Goal: Information Seeking & Learning: Find specific page/section

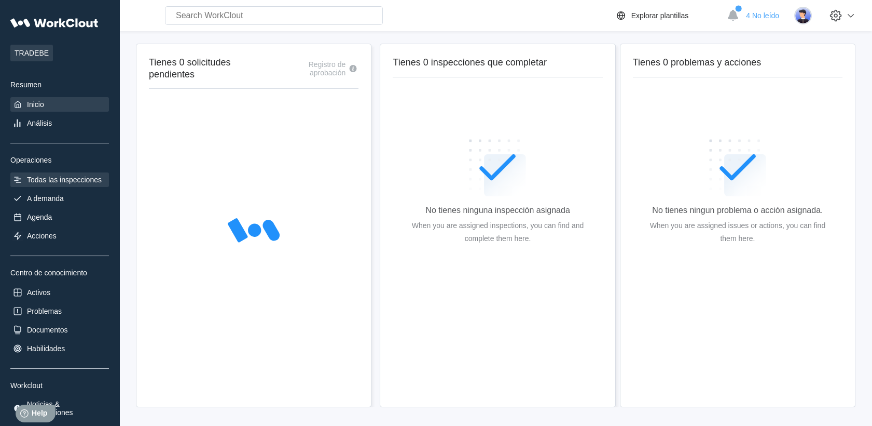
click at [43, 178] on div "Todas las inspecciones" at bounding box center [64, 179] width 75 height 8
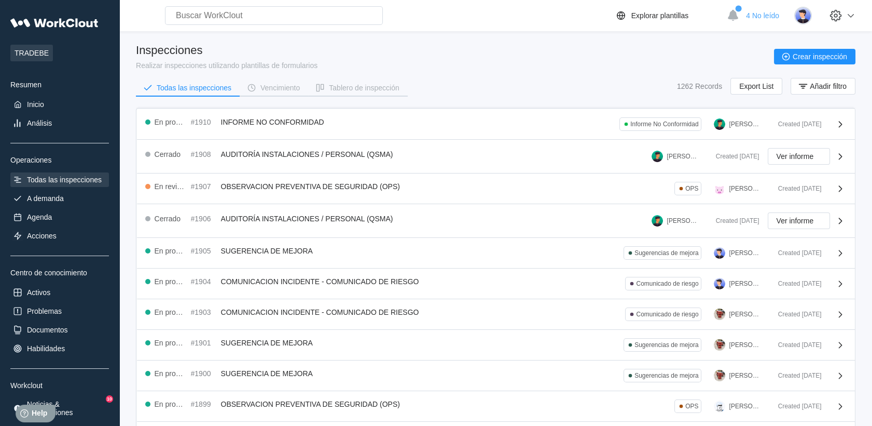
click at [242, 19] on input "text" at bounding box center [274, 15] width 218 height 19
type input "c"
type input "seguridad"
click at [324, 85] on icon "button" at bounding box center [320, 87] width 11 height 11
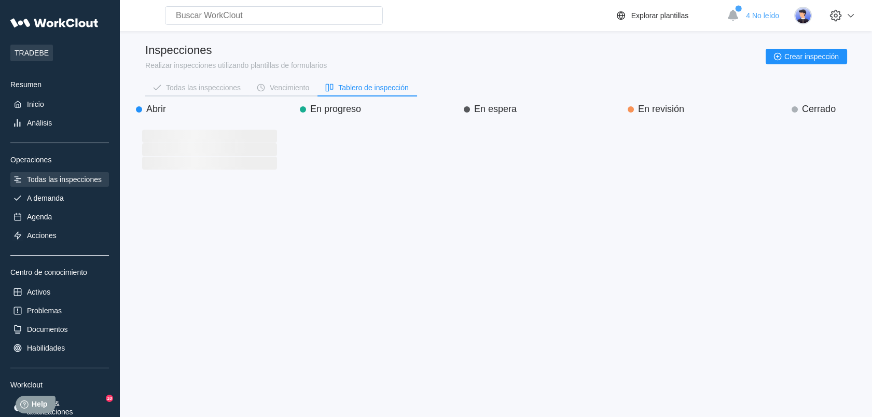
scroll to position [292, 146]
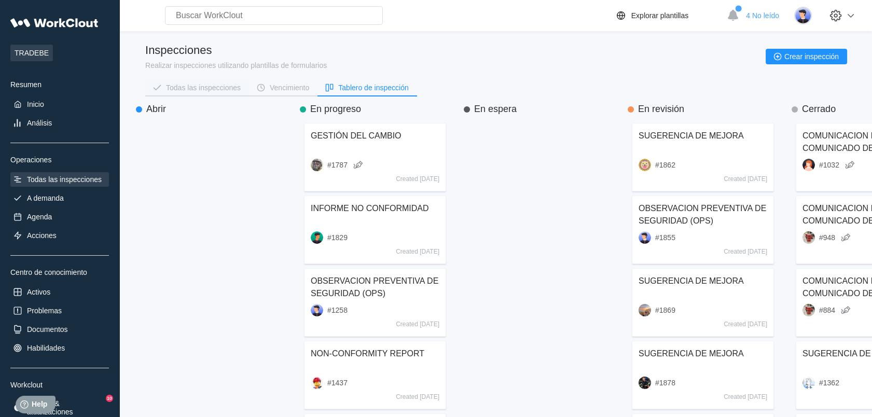
click at [162, 87] on icon "button" at bounding box center [157, 87] width 11 height 11
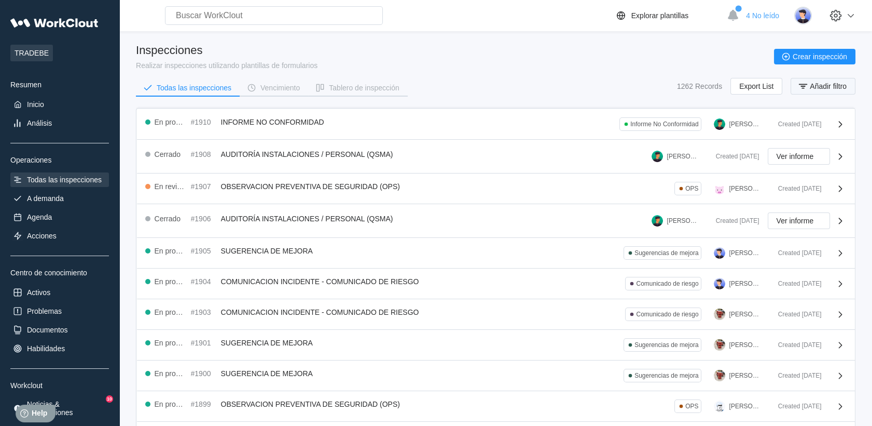
click at [807, 88] on icon "button" at bounding box center [803, 85] width 11 height 11
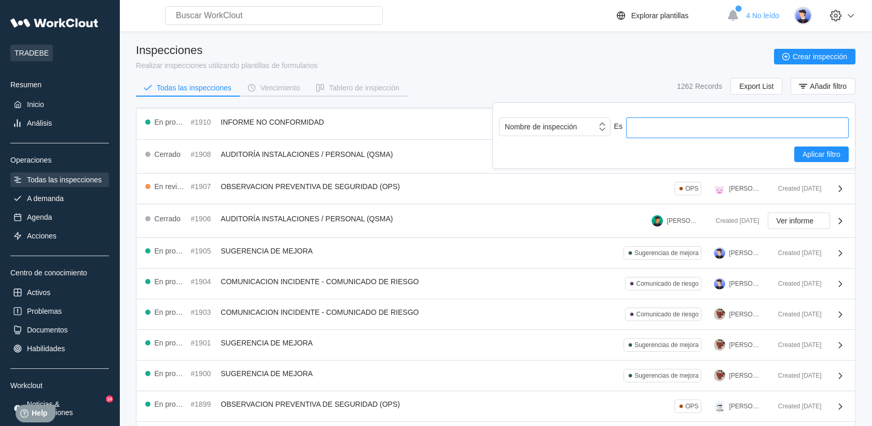
click at [710, 125] on input "text" at bounding box center [737, 127] width 223 height 21
type input "charla seguridad"
click at [829, 147] on button "Aplicar filtro" at bounding box center [822, 154] width 54 height 16
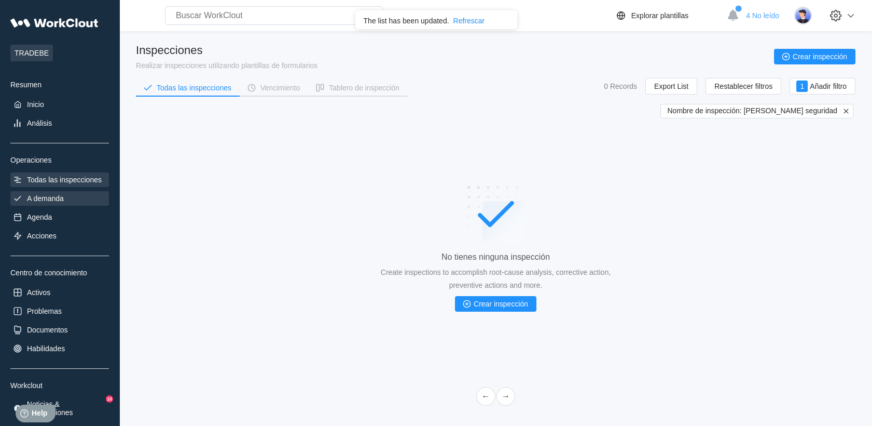
click at [46, 204] on div "A demanda" at bounding box center [59, 198] width 99 height 15
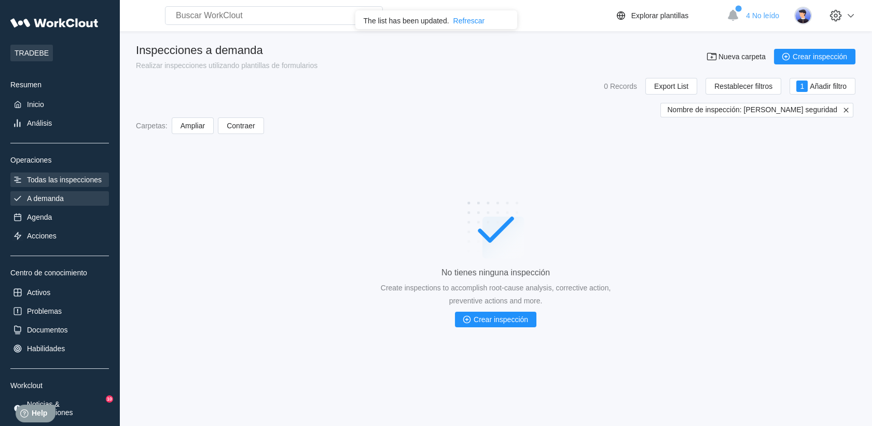
click at [60, 176] on div "Todas las inspecciones" at bounding box center [64, 179] width 75 height 8
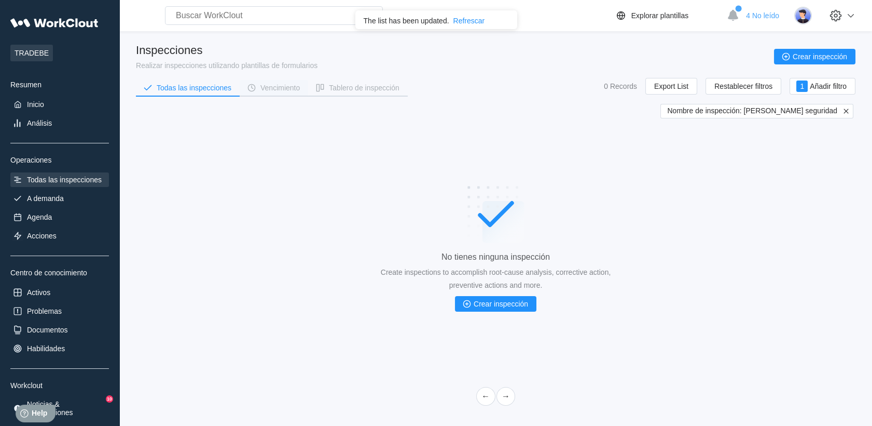
click at [268, 85] on div "Vencimiento" at bounding box center [280, 87] width 39 height 7
click at [382, 89] on div "Tablero de inspección" at bounding box center [364, 87] width 70 height 7
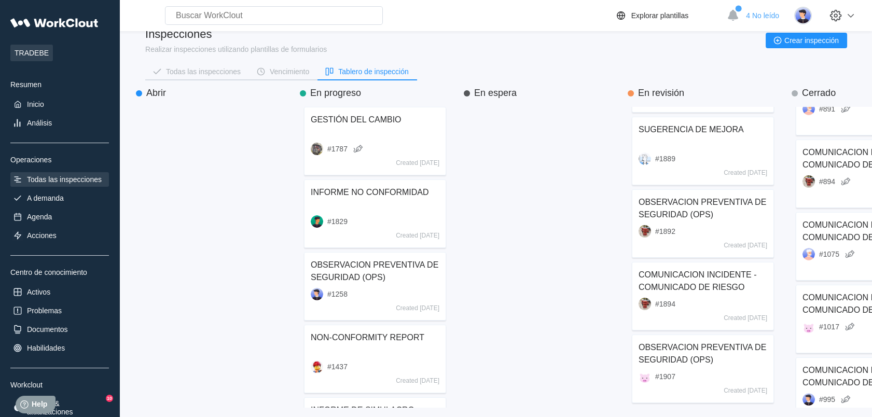
scroll to position [519, 0]
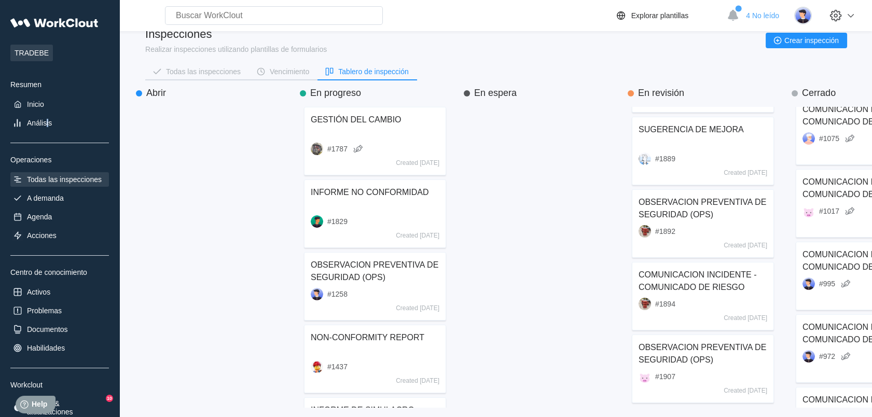
click at [48, 104] on div "TRADEBE Resumen Inicio Análisis Operaciones Todas las inspecciones A demanda Ag…" at bounding box center [59, 215] width 99 height 406
click at [48, 102] on div "Inicio" at bounding box center [59, 104] width 99 height 15
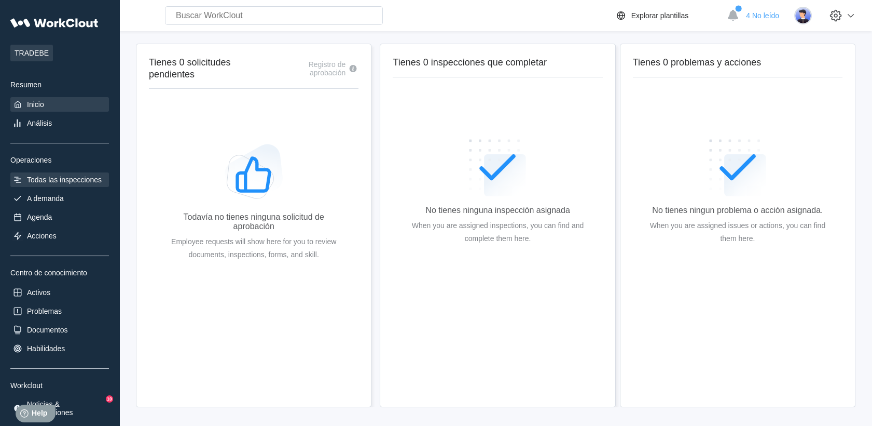
click at [45, 182] on div "Todas las inspecciones" at bounding box center [64, 179] width 75 height 8
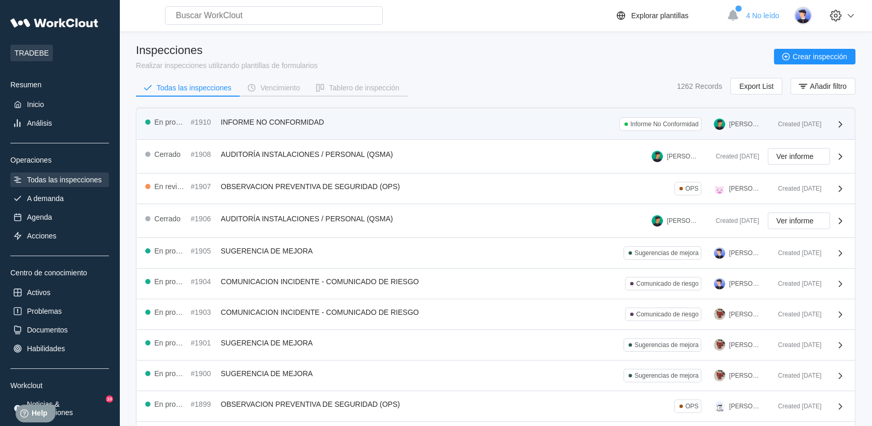
click at [268, 118] on span "INFORME NO CONFORMIDAD" at bounding box center [272, 122] width 103 height 8
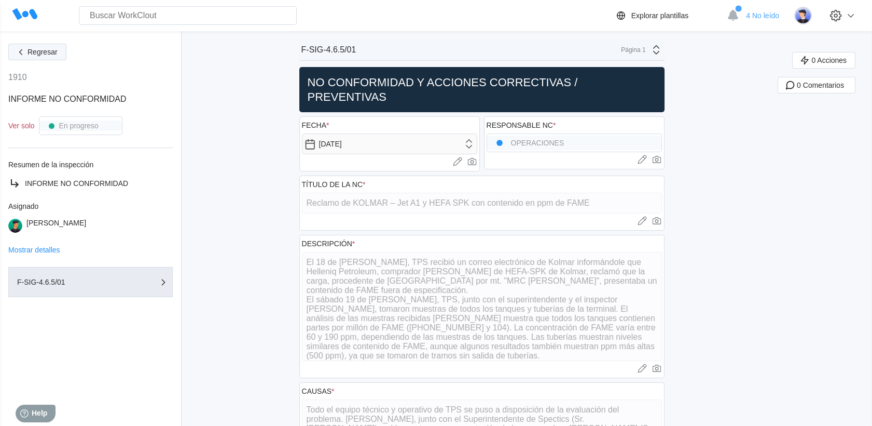
click at [37, 51] on span "Regresar" at bounding box center [43, 51] width 30 height 7
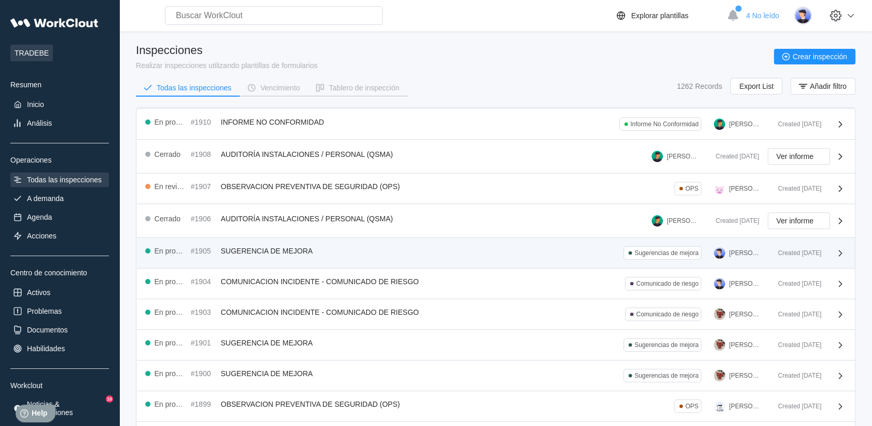
scroll to position [58, 0]
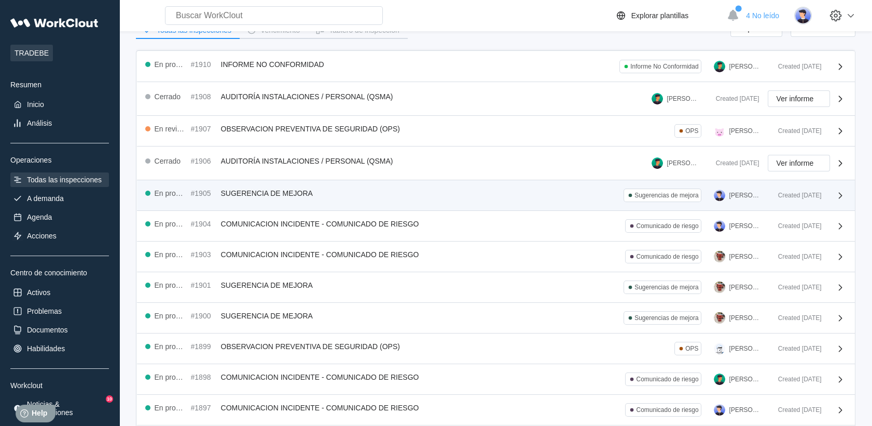
click at [416, 241] on div "En progreso #1903 COMUNICACION INCIDENTE - COMUNICADO DE RIESGO Comunicado de r…" at bounding box center [496, 256] width 718 height 31
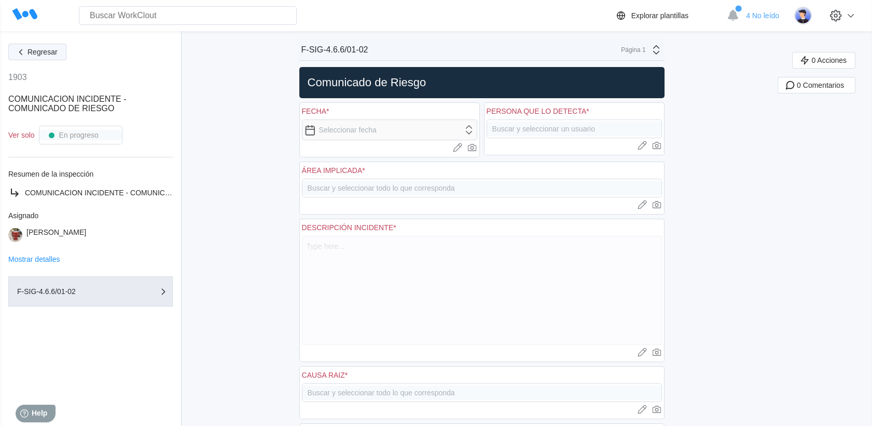
click at [33, 52] on span "Regresar" at bounding box center [43, 51] width 30 height 7
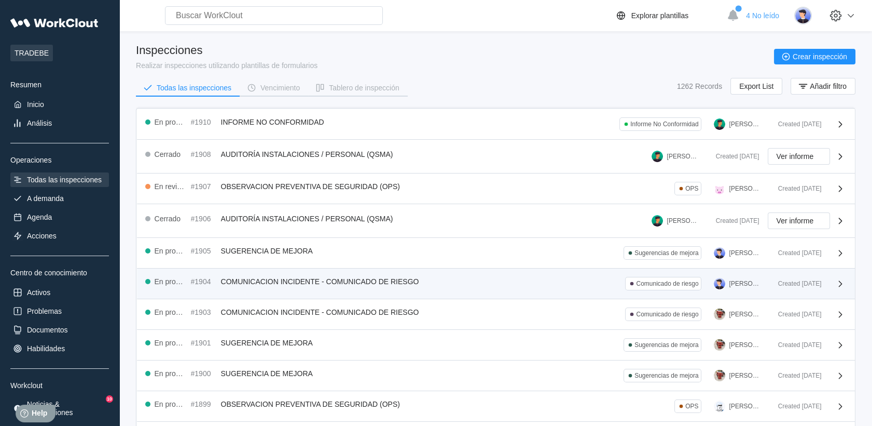
scroll to position [198, 0]
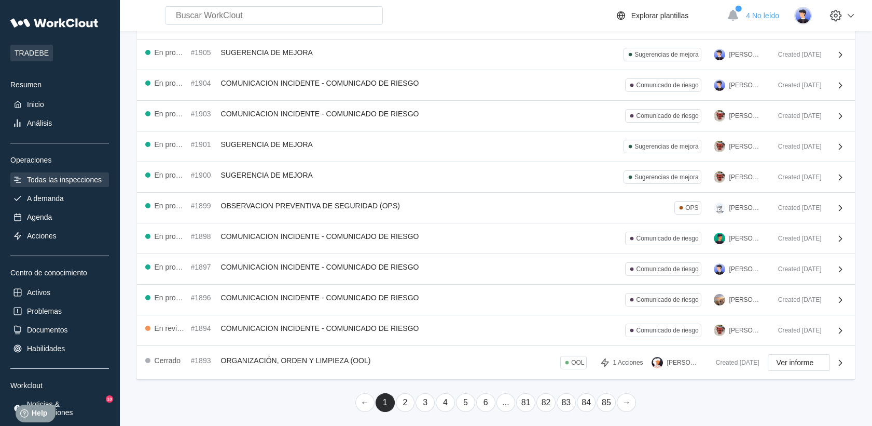
click at [531, 400] on link "81" at bounding box center [525, 402] width 19 height 19
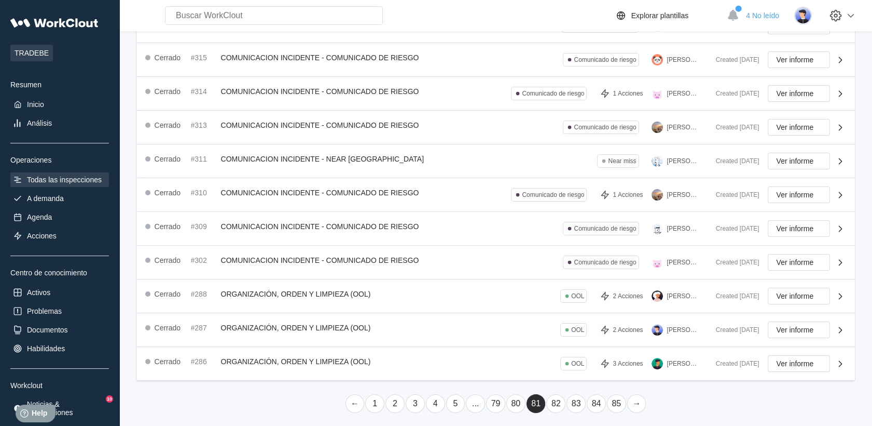
scroll to position [236, 0]
click at [548, 401] on link "82" at bounding box center [556, 402] width 19 height 19
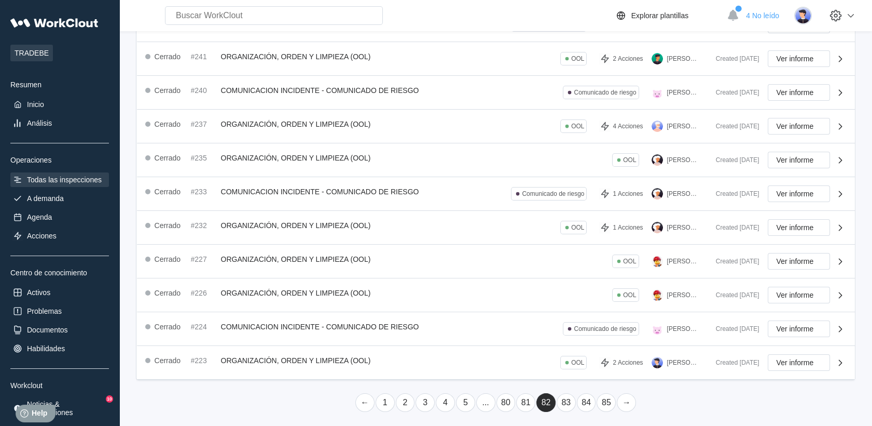
click at [515, 397] on li "80" at bounding box center [506, 402] width 20 height 20
click at [520, 398] on link "81" at bounding box center [525, 402] width 19 height 19
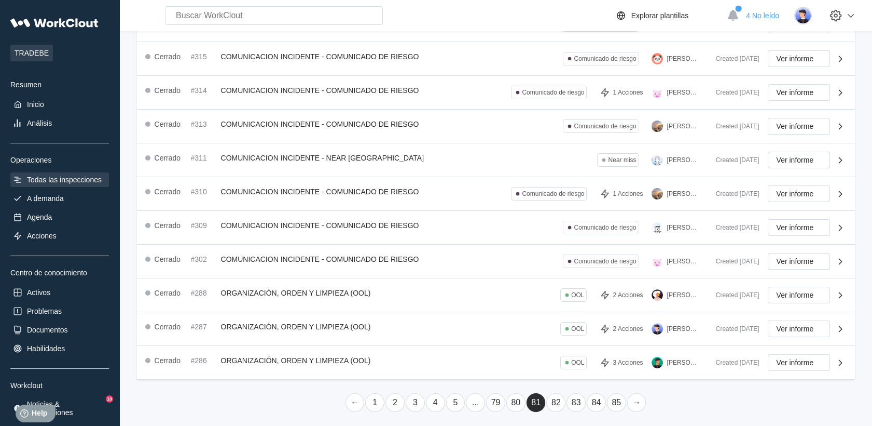
click at [495, 395] on link "79" at bounding box center [495, 402] width 19 height 19
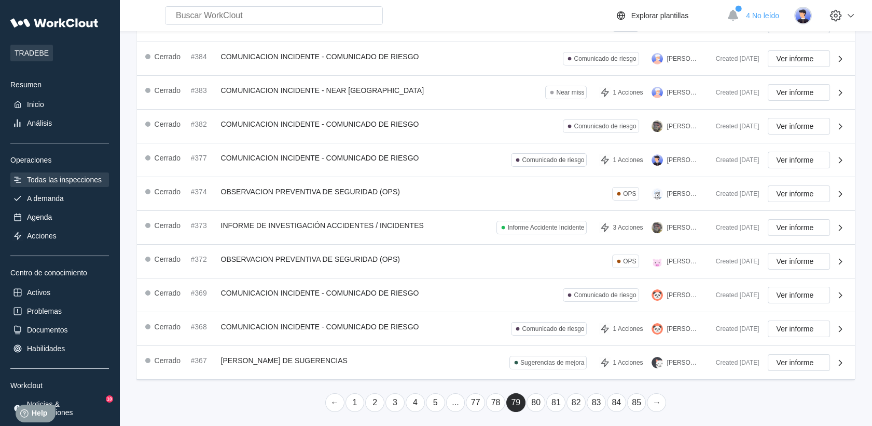
click at [449, 397] on link "..." at bounding box center [455, 402] width 19 height 19
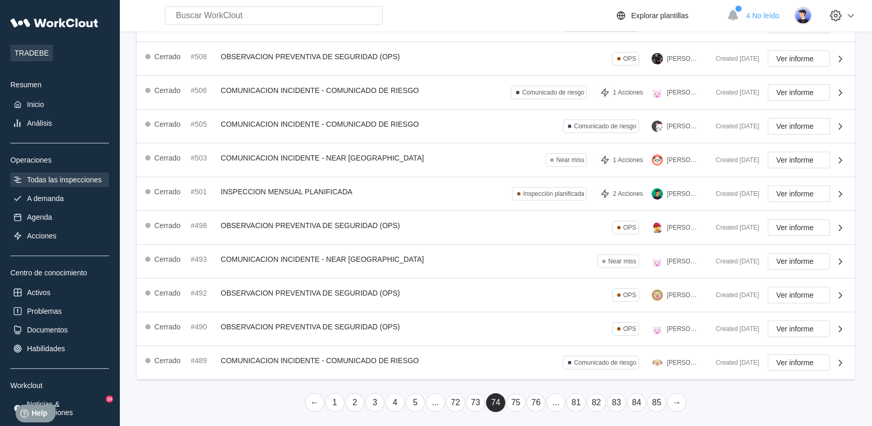
click at [442, 400] on link "..." at bounding box center [435, 402] width 19 height 19
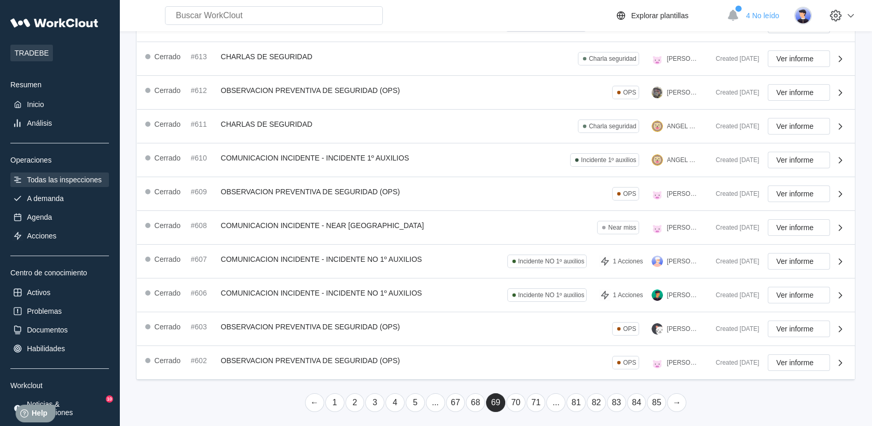
click at [438, 400] on link "..." at bounding box center [435, 402] width 19 height 19
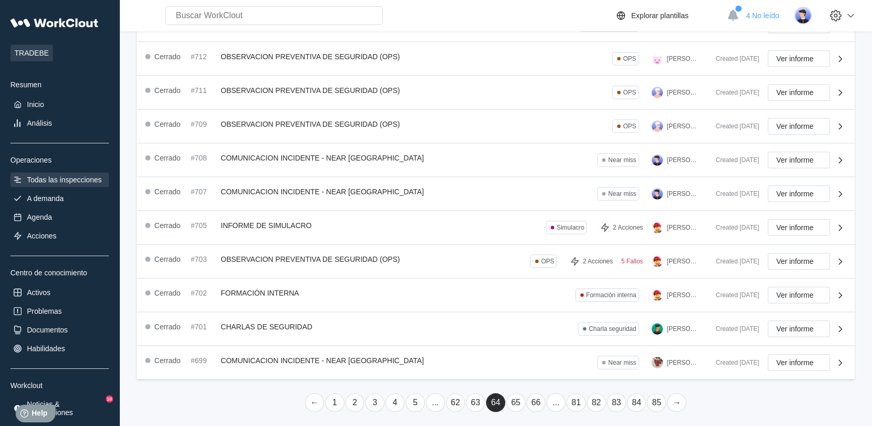
click at [440, 393] on link "..." at bounding box center [435, 402] width 19 height 19
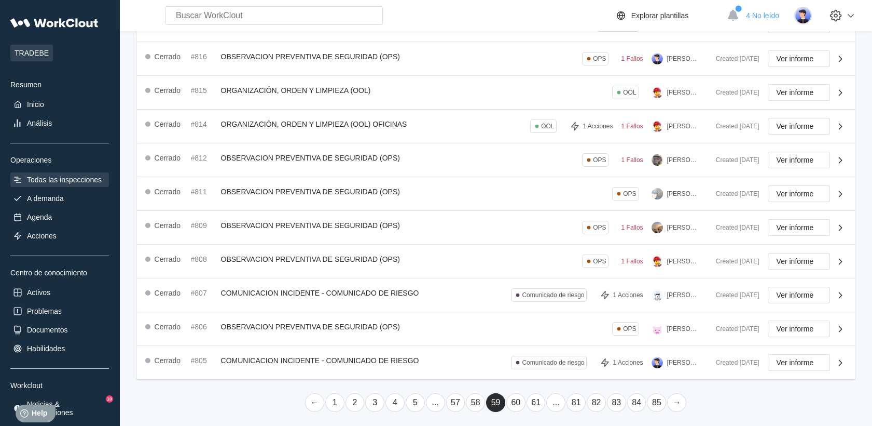
click at [439, 399] on link "..." at bounding box center [435, 402] width 19 height 19
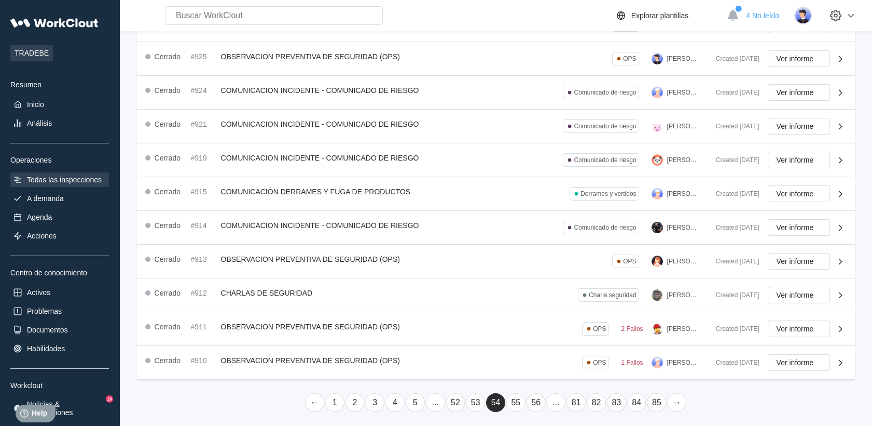
click at [438, 402] on link "..." at bounding box center [435, 402] width 19 height 19
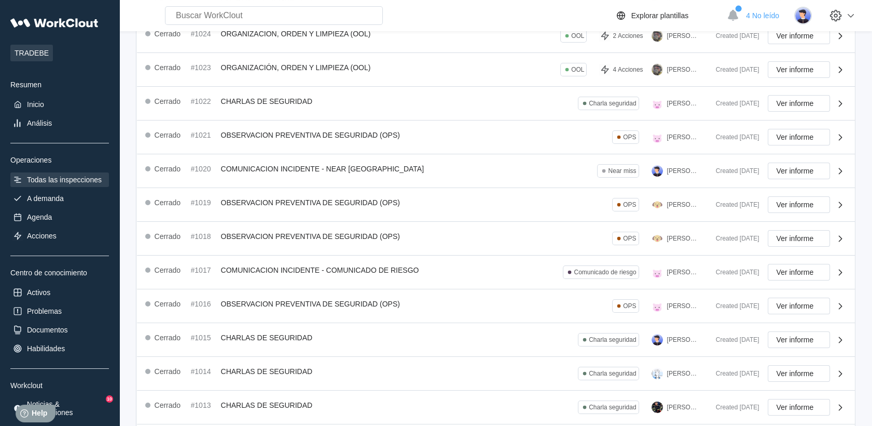
scroll to position [230, 0]
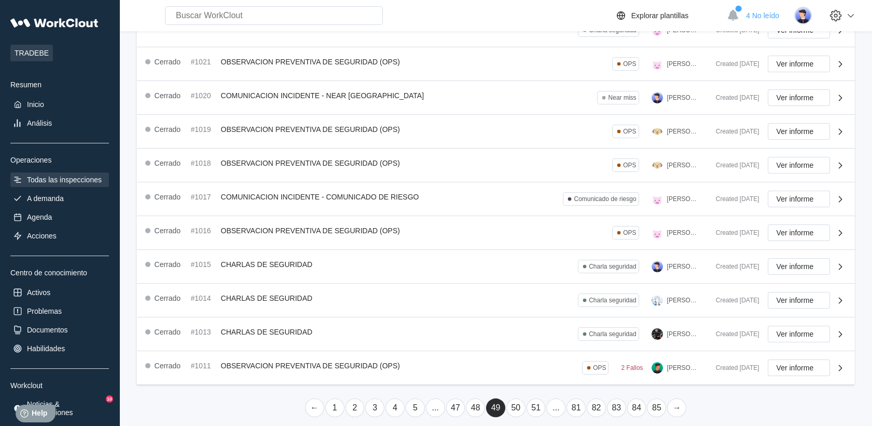
click at [437, 402] on link "..." at bounding box center [435, 407] width 19 height 19
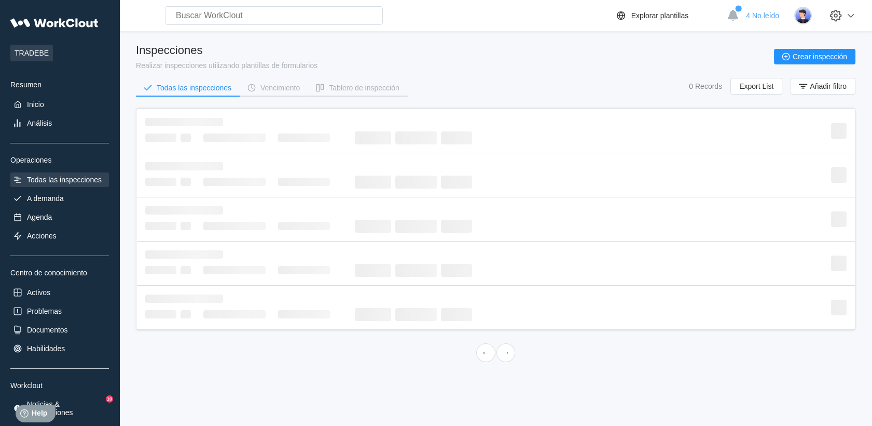
scroll to position [0, 0]
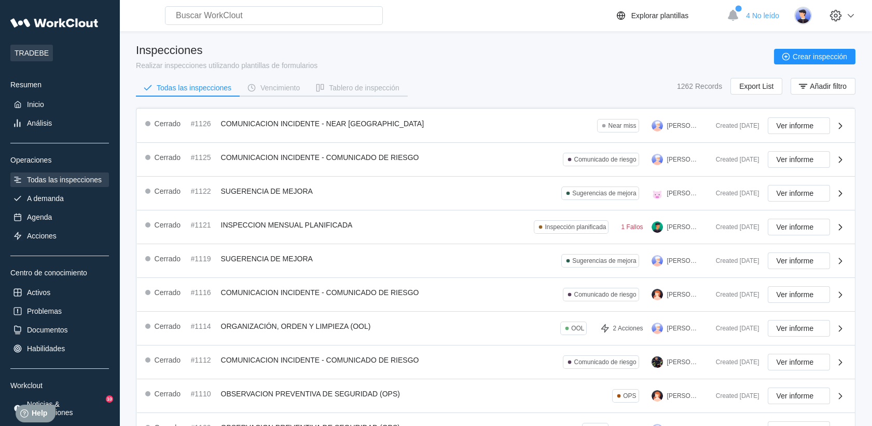
click at [437, 402] on div "Cerrado #1110 OBSERVACION PREVENTIVA DE SEGURIDAD (OPS) OPS IVAN DAVILA Created…" at bounding box center [496, 396] width 718 height 34
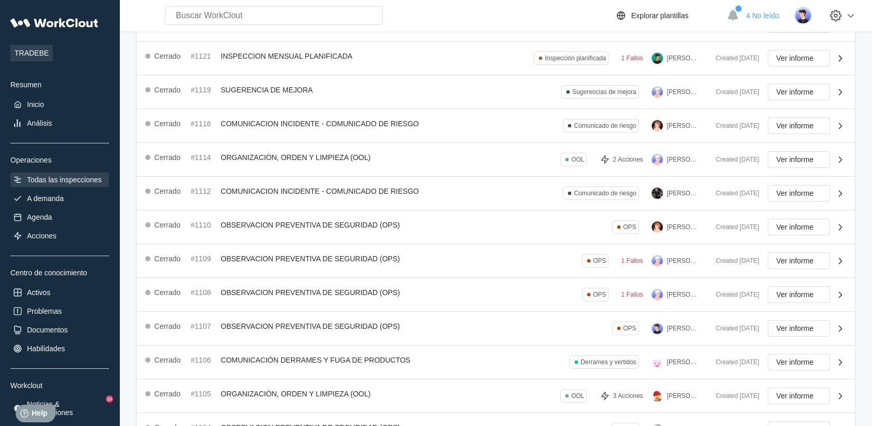
scroll to position [236, 0]
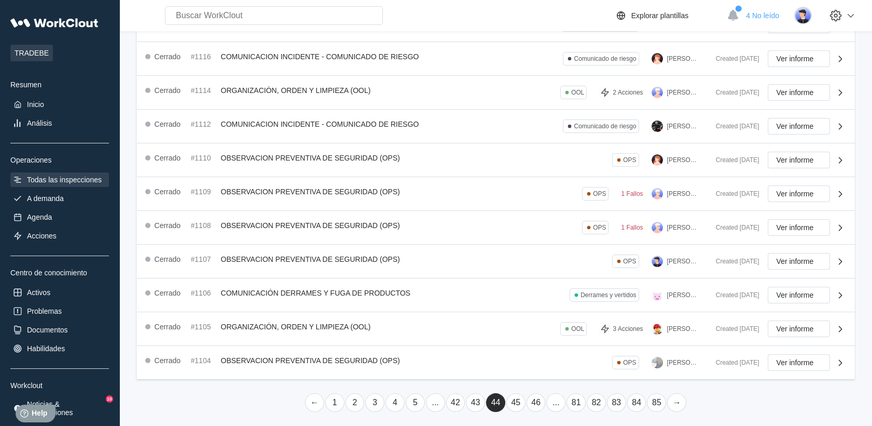
click at [437, 401] on link "..." at bounding box center [435, 402] width 19 height 19
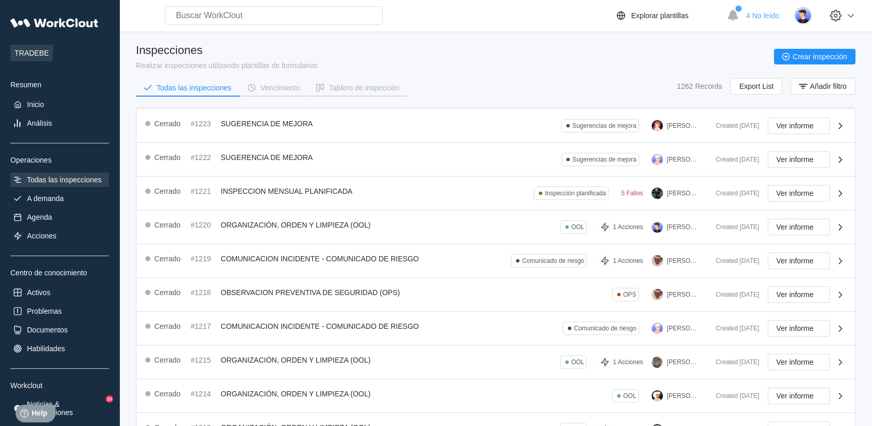
scroll to position [106, 0]
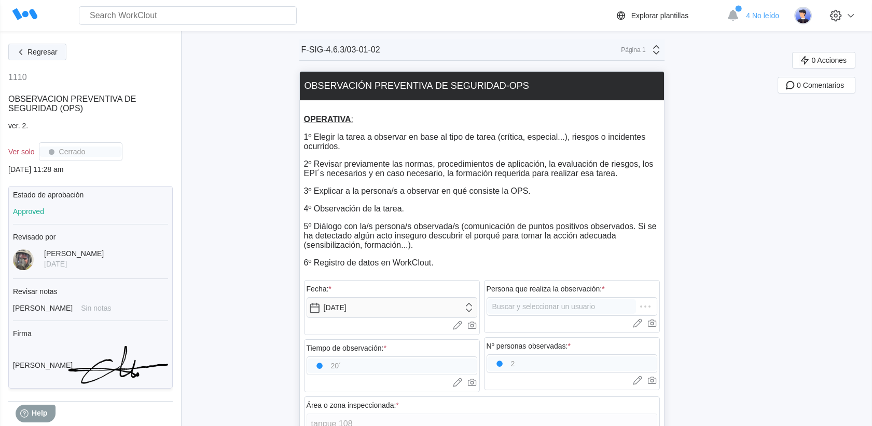
click at [29, 47] on button "Regresar" at bounding box center [37, 52] width 58 height 17
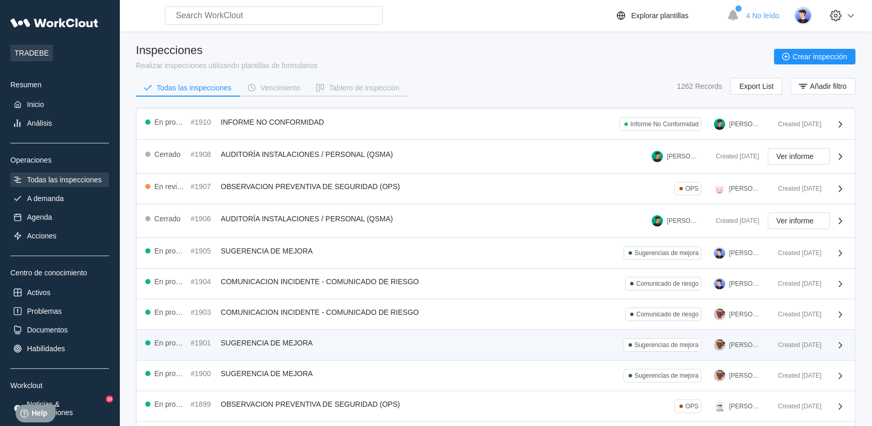
scroll to position [198, 0]
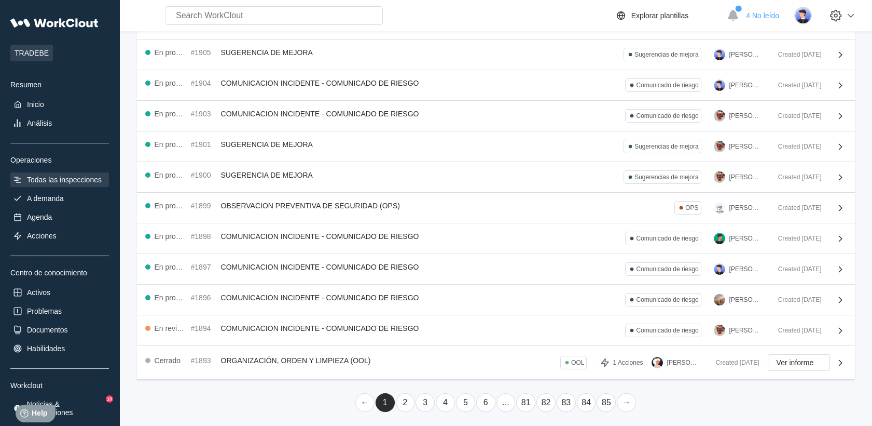
click at [482, 397] on link "6" at bounding box center [485, 402] width 19 height 19
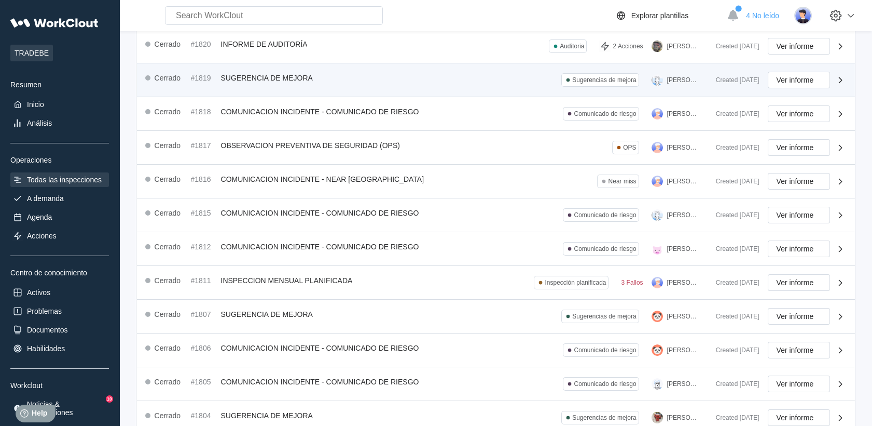
scroll to position [236, 0]
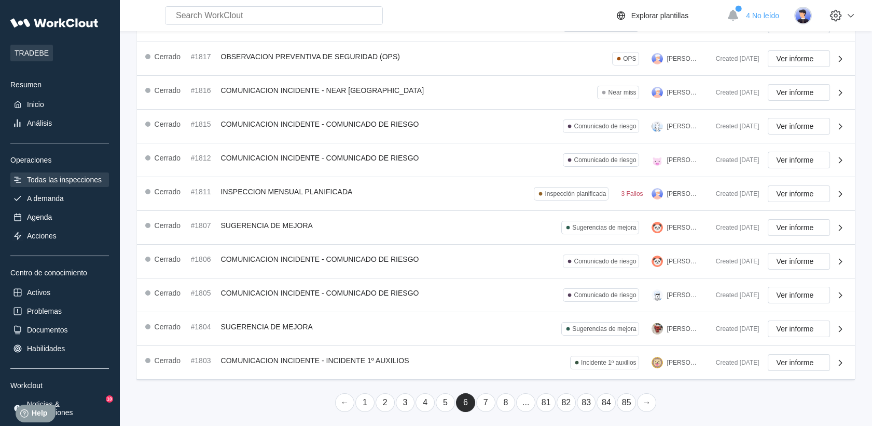
click at [504, 396] on link "8" at bounding box center [506, 402] width 19 height 19
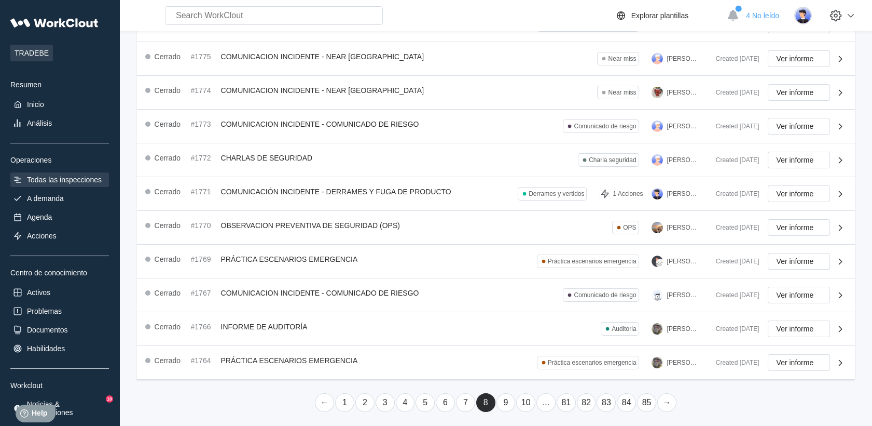
click at [544, 399] on link "..." at bounding box center [546, 402] width 19 height 19
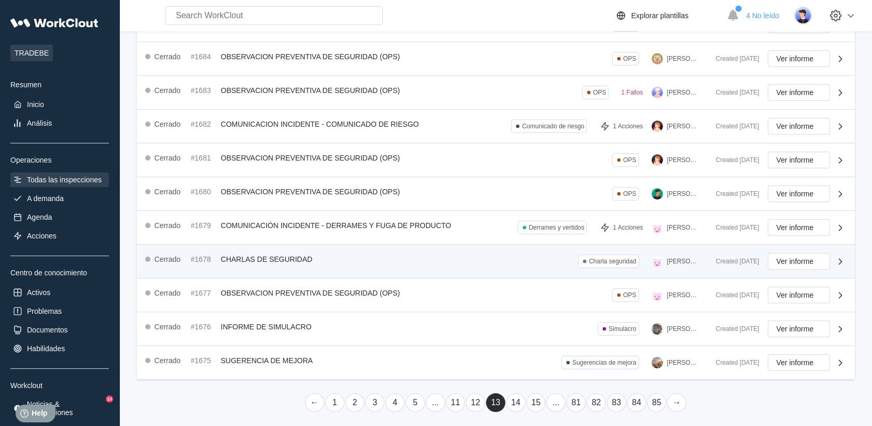
click at [516, 256] on div "Cerrado #1678 CHARLAS DE SEGURIDAD Charla seguridad [PERSON_NAME]" at bounding box center [426, 261] width 563 height 17
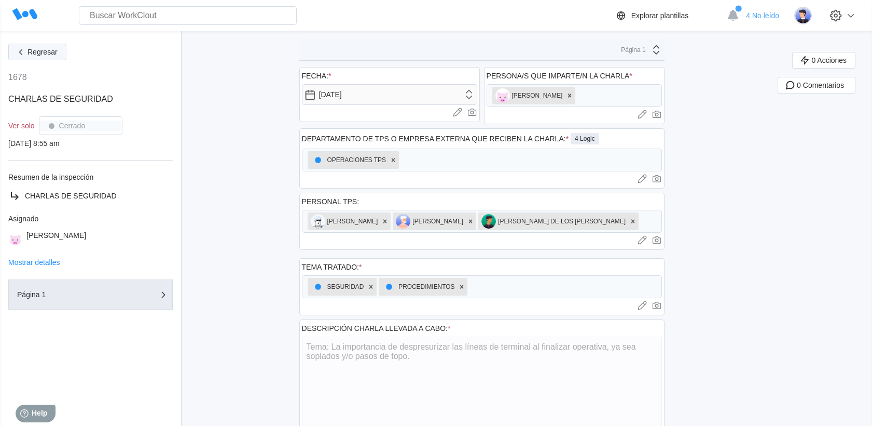
click at [58, 53] on button "Regresar" at bounding box center [37, 52] width 58 height 17
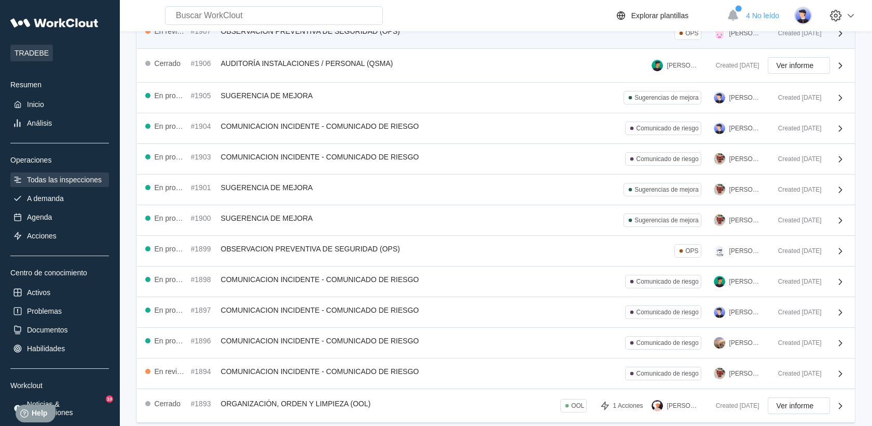
scroll to position [198, 0]
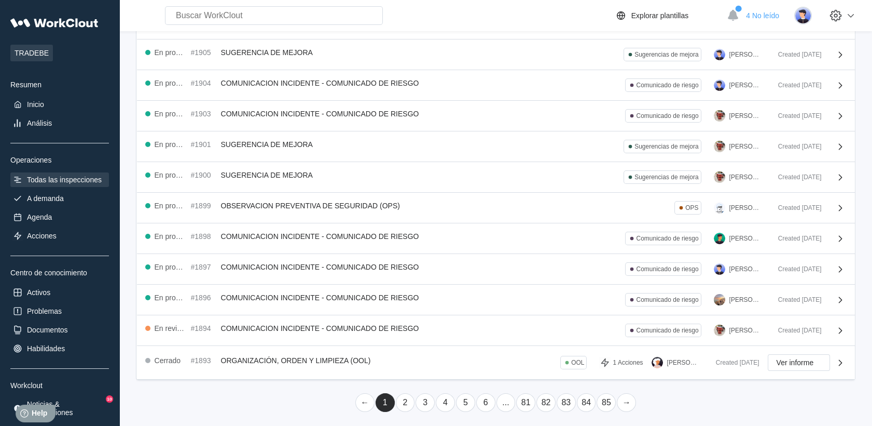
click at [503, 403] on link "..." at bounding box center [506, 402] width 19 height 19
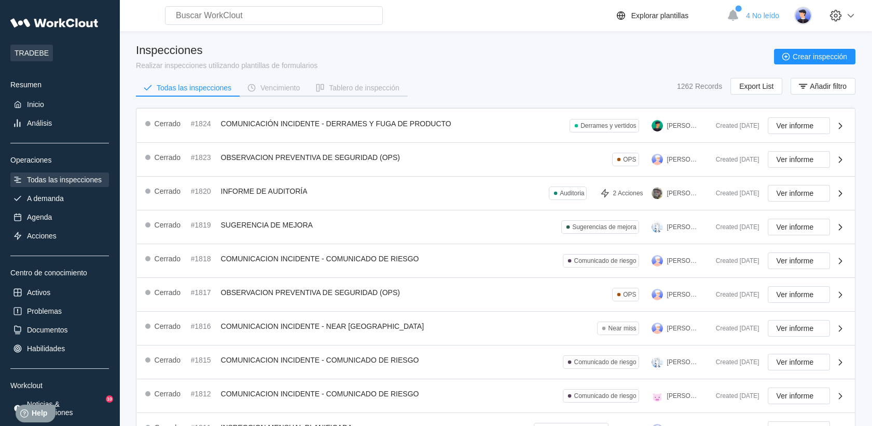
scroll to position [236, 0]
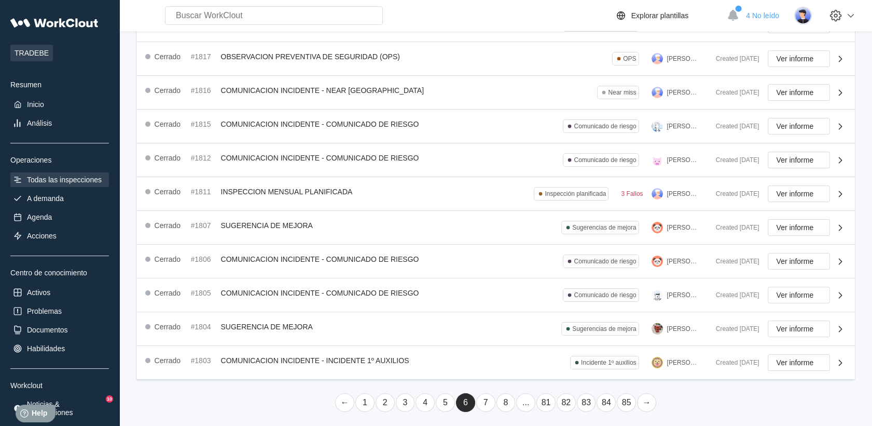
click at [480, 399] on link "7" at bounding box center [485, 402] width 19 height 19
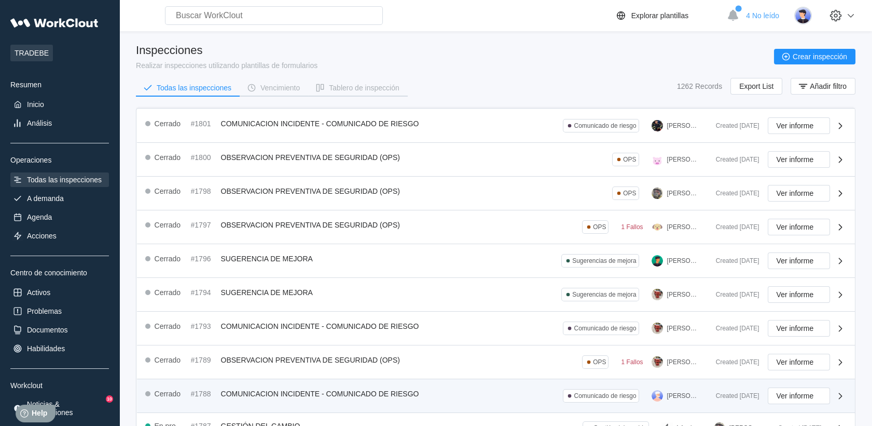
scroll to position [233, 0]
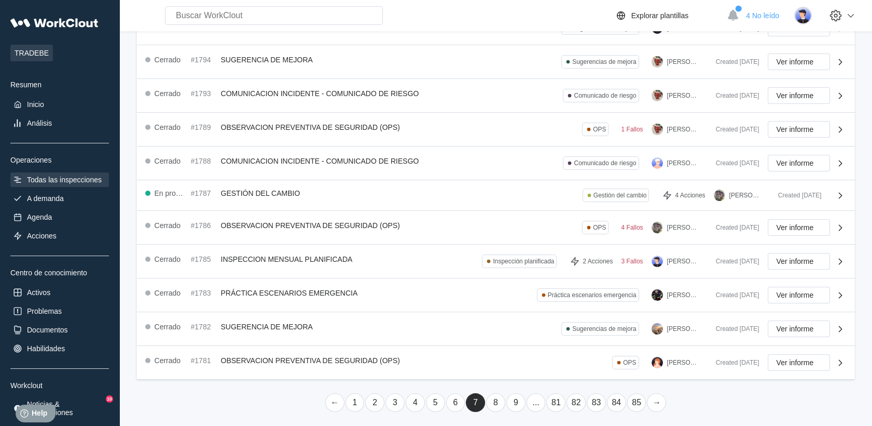
click at [533, 398] on link "..." at bounding box center [536, 402] width 19 height 19
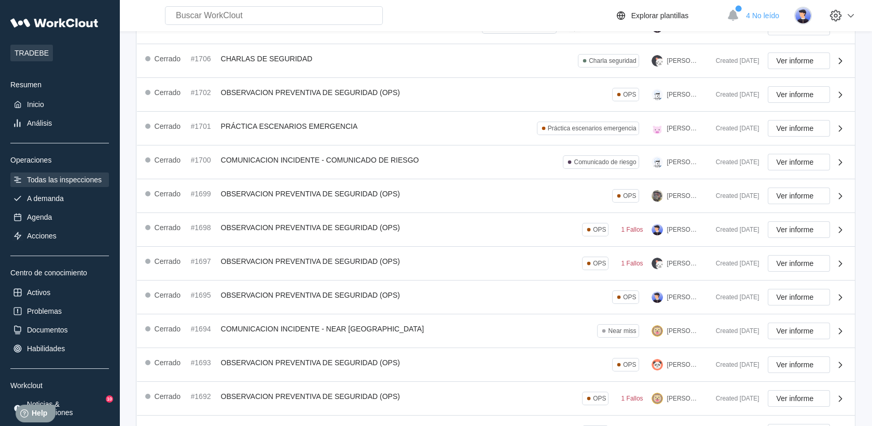
scroll to position [236, 0]
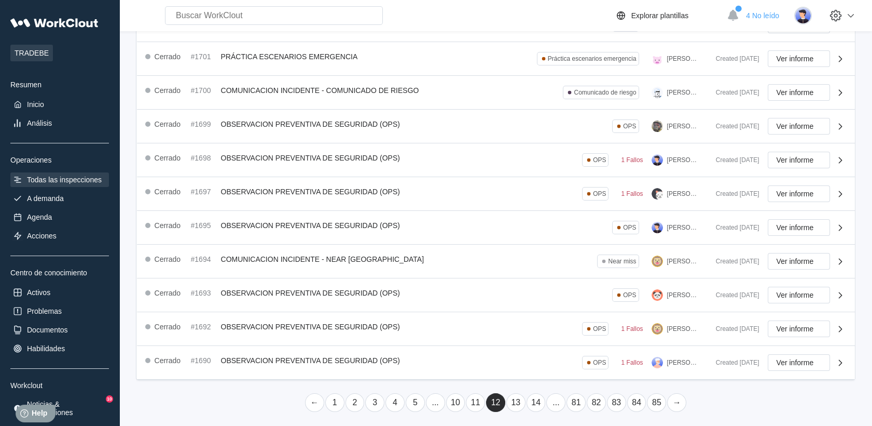
click at [508, 397] on link "13" at bounding box center [516, 402] width 19 height 19
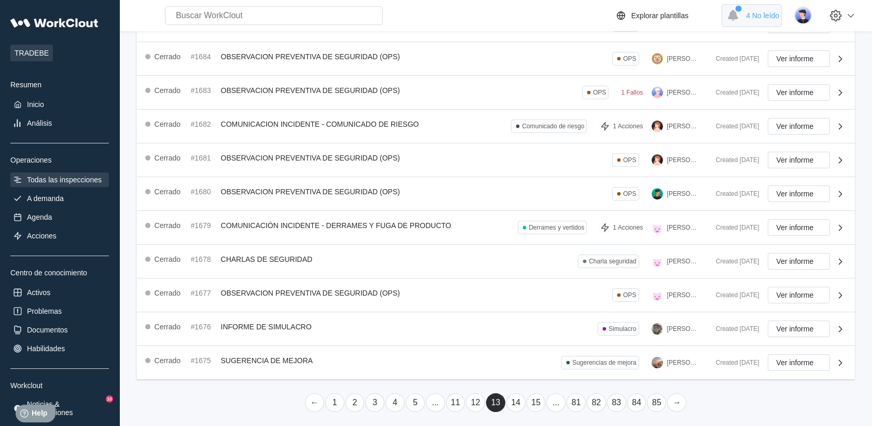
click at [780, 20] on div "4 No leído" at bounding box center [752, 15] width 60 height 23
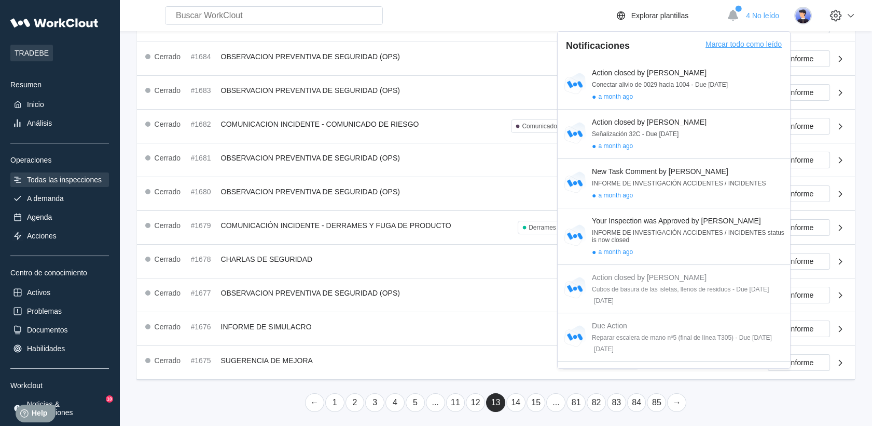
click at [732, 52] on div "Marcar todo como leído" at bounding box center [744, 50] width 76 height 20
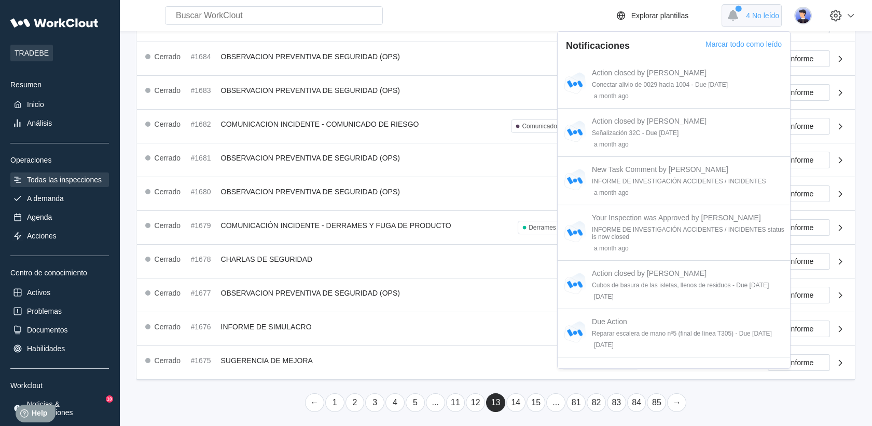
click at [771, 15] on span "4 No leído" at bounding box center [762, 15] width 33 height 8
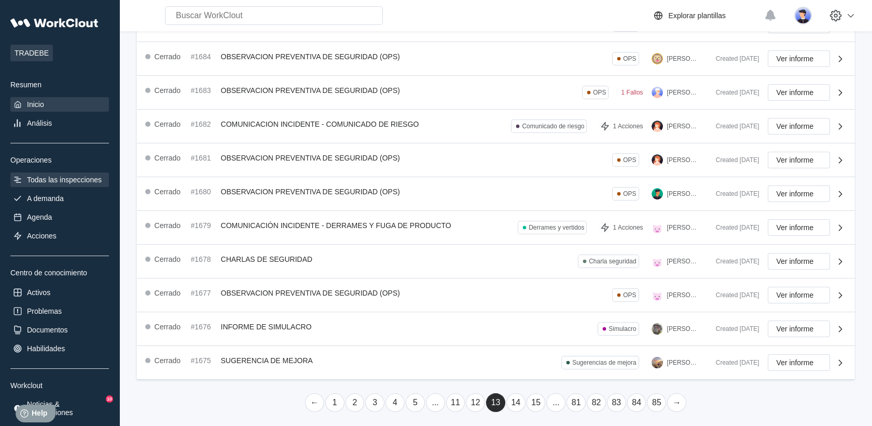
click at [37, 108] on div "Inicio" at bounding box center [59, 104] width 99 height 15
